Goal: Information Seeking & Learning: Learn about a topic

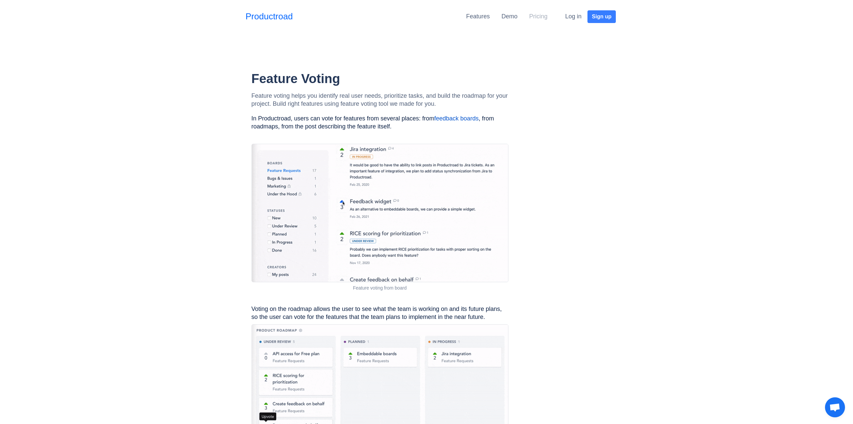
click at [537, 18] on link "Pricing" at bounding box center [538, 16] width 18 height 7
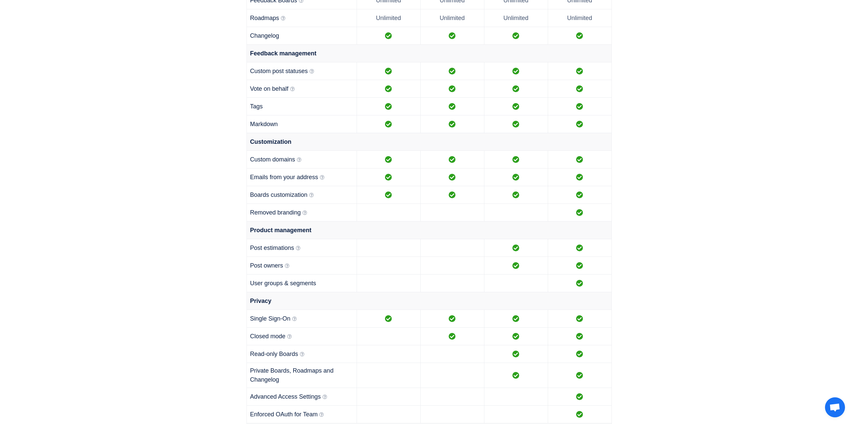
scroll to position [489, 0]
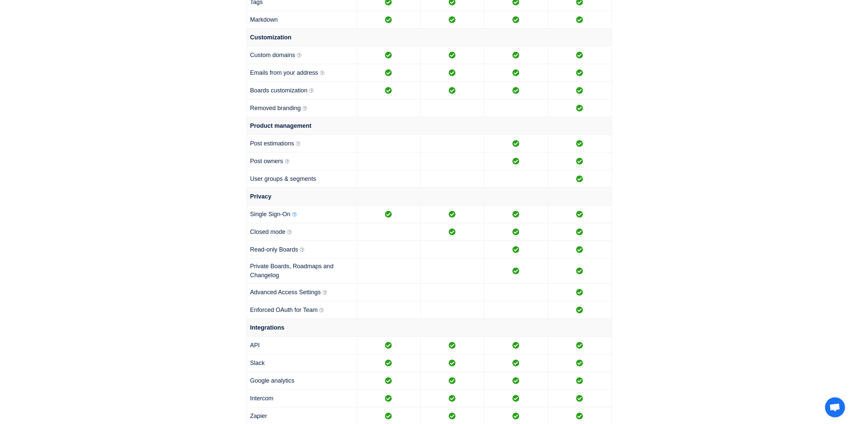
click at [295, 214] on icon at bounding box center [294, 214] width 5 height 5
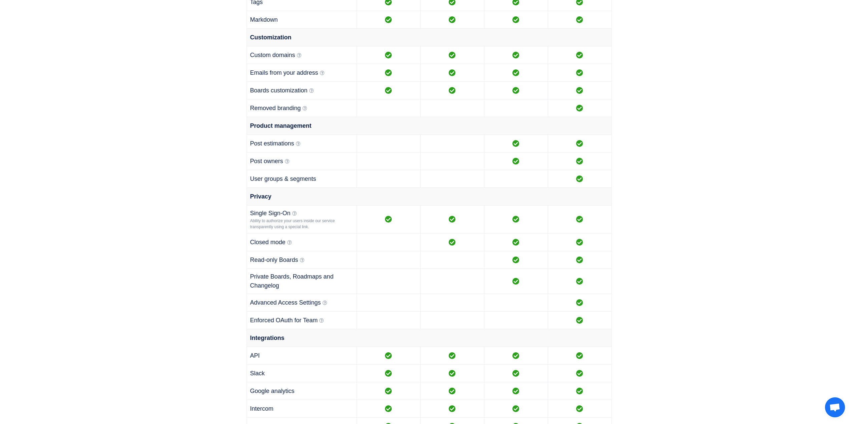
drag, startPoint x: 298, startPoint y: 205, endPoint x: 318, endPoint y: 229, distance: 30.8
click at [318, 229] on td "Single Sign-On Ability to authorize your users inside our service transparently…" at bounding box center [301, 219] width 110 height 28
click at [318, 229] on div "Ability to authorize your users inside our service transparently using a specia…" at bounding box center [301, 224] width 103 height 12
drag, startPoint x: 315, startPoint y: 229, endPoint x: 318, endPoint y: 210, distance: 19.2
click at [318, 210] on td "Single Sign-On Ability to authorize your users inside our service transparently…" at bounding box center [301, 219] width 110 height 28
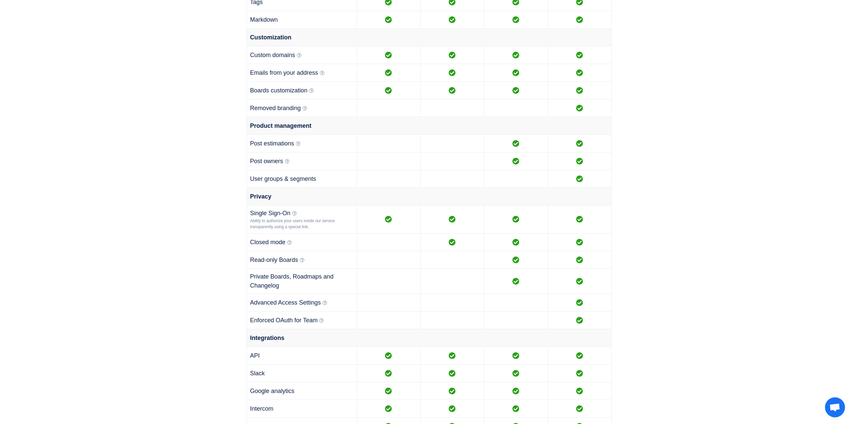
click at [318, 210] on td "Single Sign-On Ability to authorize your users inside our service transparently…" at bounding box center [301, 219] width 110 height 28
drag, startPoint x: 318, startPoint y: 212, endPoint x: 321, endPoint y: 229, distance: 17.3
click at [321, 229] on td "Single Sign-On Ability to authorize your users inside our service transparently…" at bounding box center [301, 219] width 110 height 28
click at [321, 229] on div "Ability to authorize your users inside our service transparently using a specia…" at bounding box center [301, 224] width 103 height 12
drag, startPoint x: 321, startPoint y: 229, endPoint x: 320, endPoint y: 214, distance: 15.4
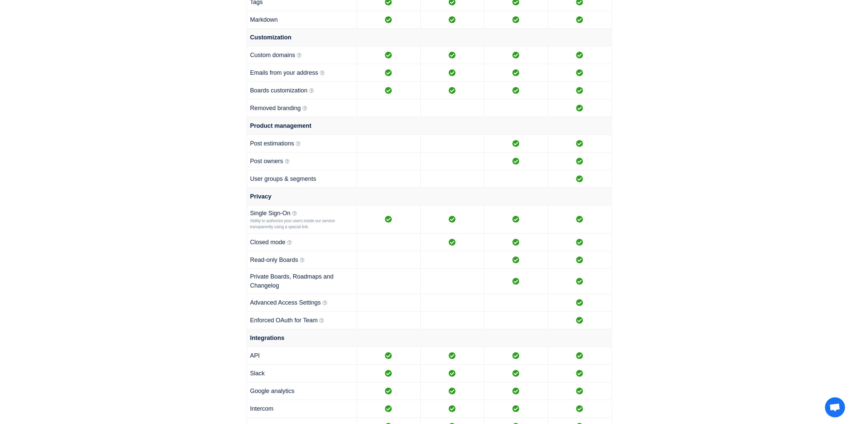
click at [320, 214] on td "Single Sign-On Ability to authorize your users inside our service transparently…" at bounding box center [301, 219] width 110 height 28
drag, startPoint x: 324, startPoint y: 224, endPoint x: 327, endPoint y: 230, distance: 6.6
click at [327, 230] on td "Single Sign-On Ability to authorize your users inside our service transparently…" at bounding box center [301, 219] width 110 height 28
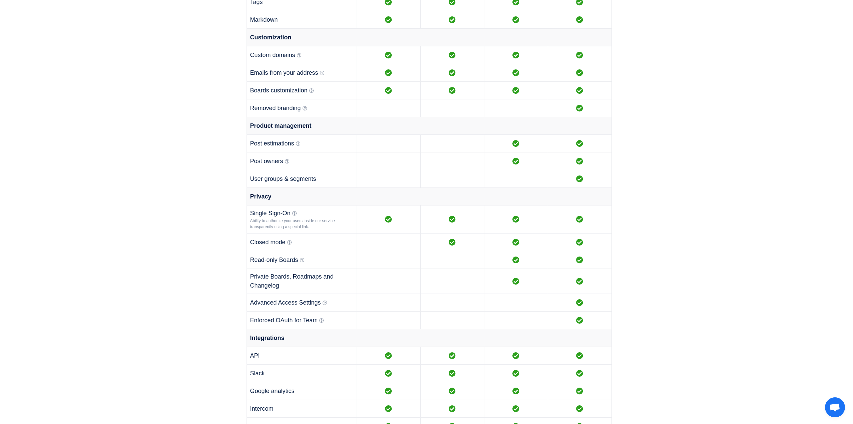
drag, startPoint x: 327, startPoint y: 230, endPoint x: 327, endPoint y: 213, distance: 16.7
click at [327, 213] on td "Single Sign-On Ability to authorize your users inside our service transparently…" at bounding box center [301, 219] width 110 height 28
drag, startPoint x: 327, startPoint y: 211, endPoint x: 328, endPoint y: 228, distance: 16.4
click at [328, 228] on td "Single Sign-On Ability to authorize your users inside our service transparently…" at bounding box center [301, 219] width 110 height 28
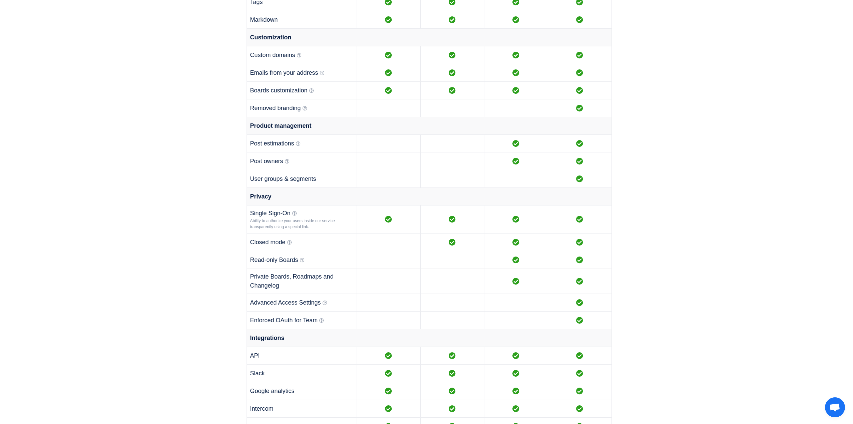
click at [328, 228] on div "Ability to authorize your users inside our service transparently using a specia…" at bounding box center [301, 224] width 103 height 12
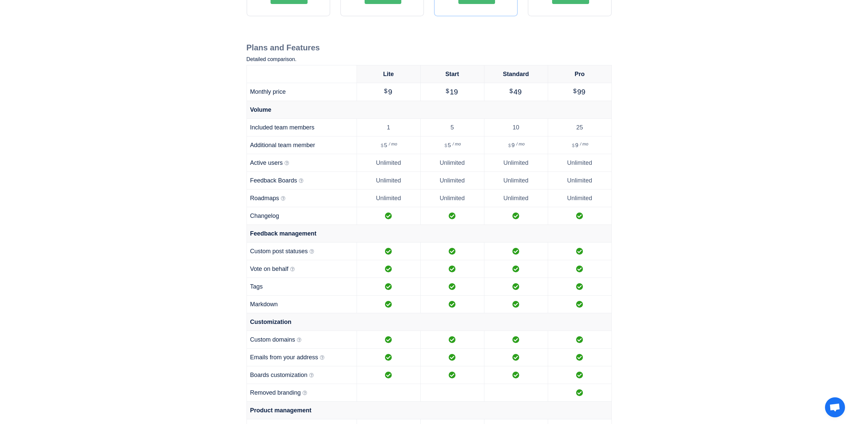
scroll to position [0, 0]
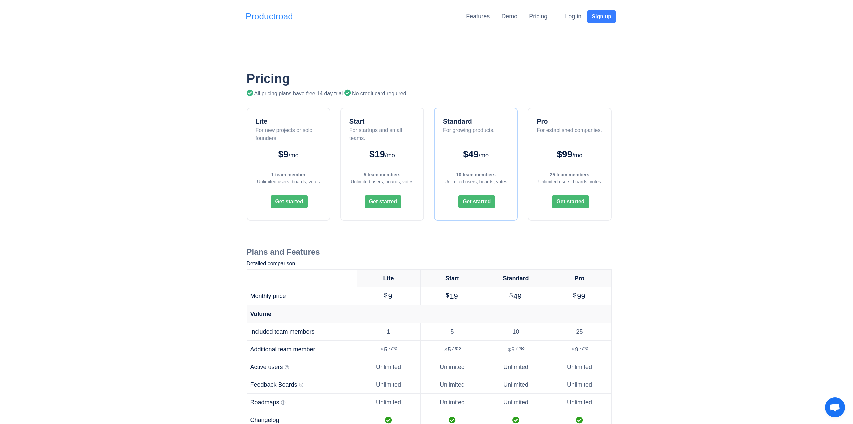
click at [291, 17] on link "Productroad" at bounding box center [268, 16] width 47 height 13
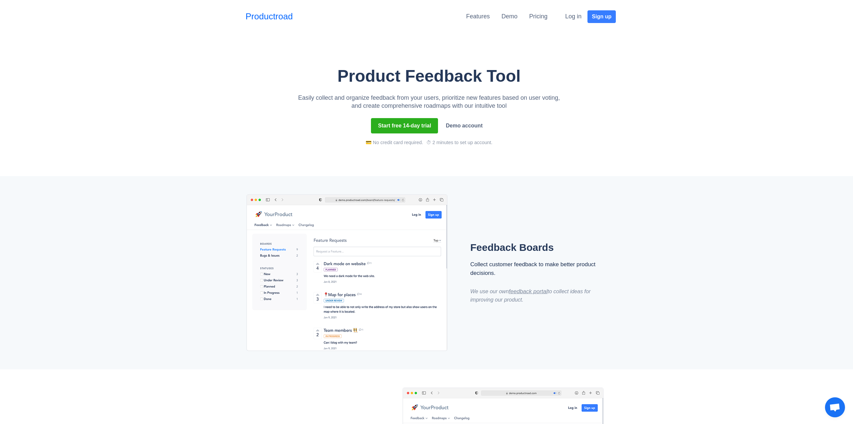
scroll to position [4, 0]
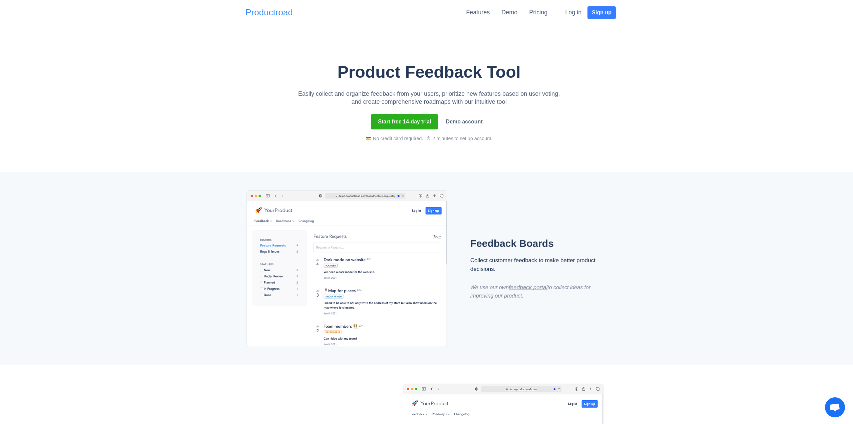
click at [276, 6] on link "Productroad" at bounding box center [268, 12] width 47 height 13
